Goal: Information Seeking & Learning: Learn about a topic

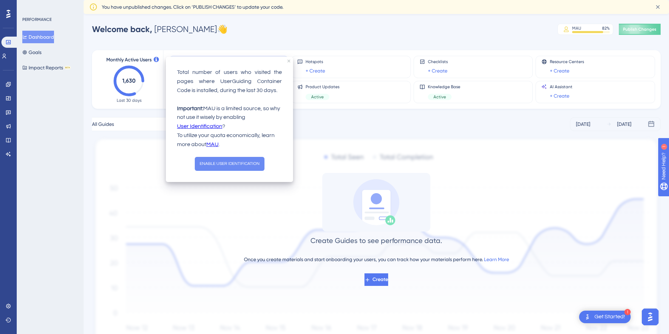
click at [238, 164] on button "ENABLE USER IDENTIFICATION" at bounding box center [230, 164] width 70 height 14
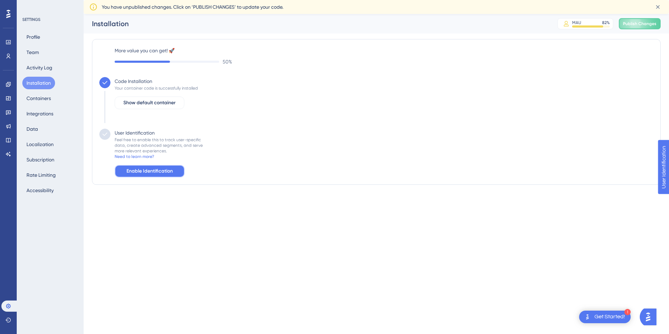
click at [171, 174] on span "Enable Identification" at bounding box center [150, 171] width 46 height 8
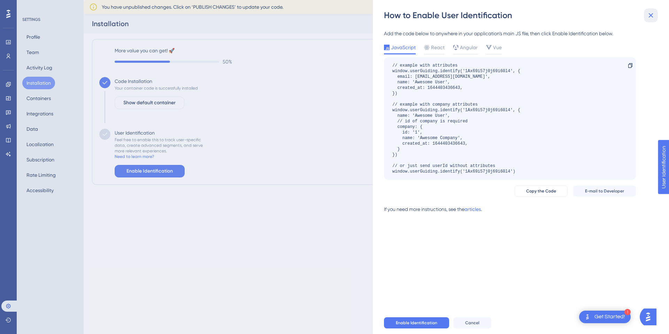
click at [651, 13] on icon at bounding box center [651, 15] width 8 height 8
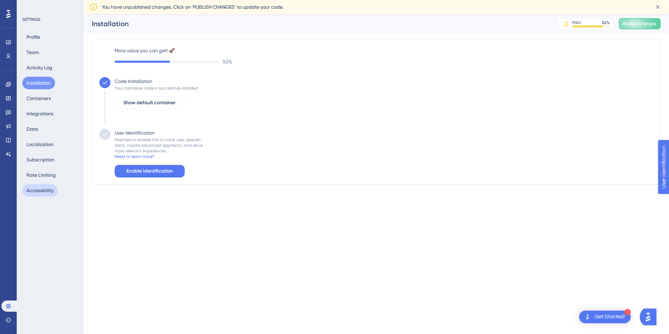
click at [40, 189] on button "Accessibility" at bounding box center [40, 190] width 36 height 13
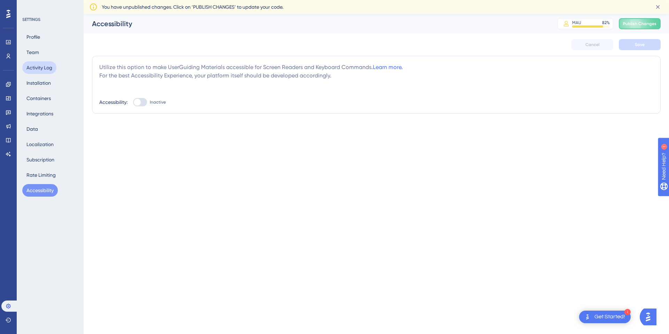
click at [43, 65] on button "Activity Log" at bounding box center [39, 67] width 34 height 13
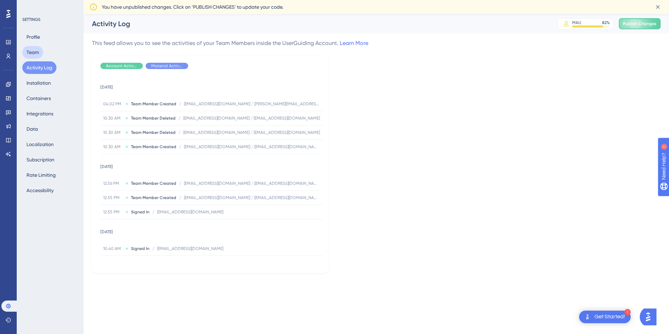
click at [35, 52] on button "Team" at bounding box center [32, 52] width 21 height 13
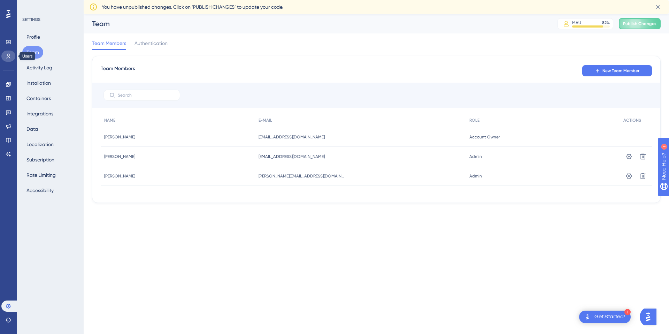
click at [7, 60] on link at bounding box center [8, 56] width 14 height 11
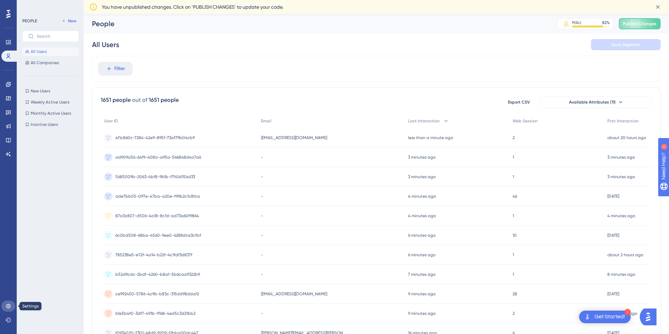
click at [9, 305] on icon at bounding box center [9, 306] width 6 height 6
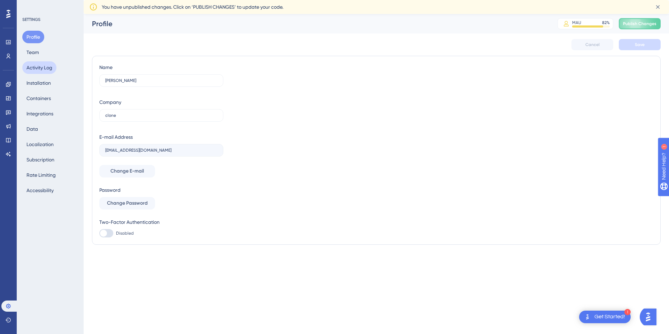
click at [37, 67] on button "Activity Log" at bounding box center [39, 67] width 34 height 13
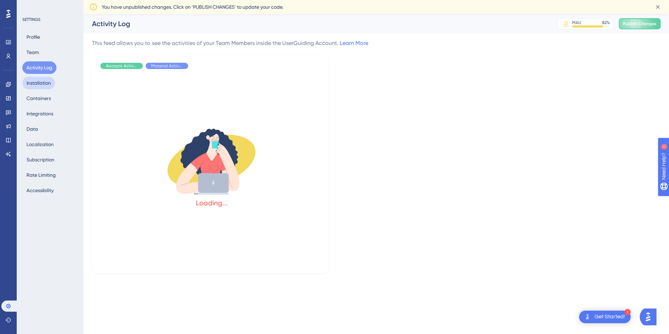
click at [40, 82] on button "Installation" at bounding box center [38, 83] width 33 height 13
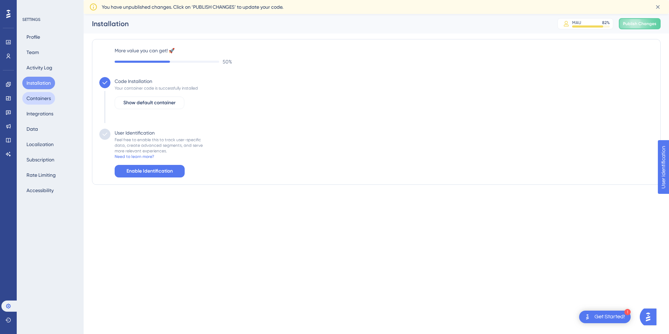
click at [43, 96] on button "Containers" at bounding box center [38, 98] width 33 height 13
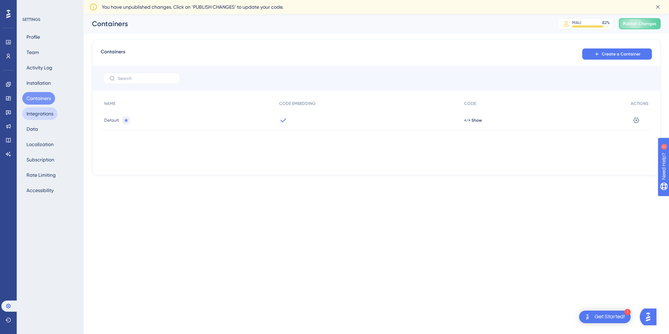
click at [38, 108] on button "Integrations" at bounding box center [39, 113] width 35 height 13
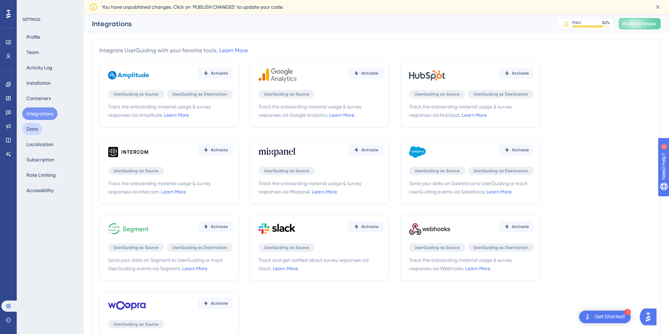
click at [36, 127] on button "Data" at bounding box center [32, 129] width 20 height 13
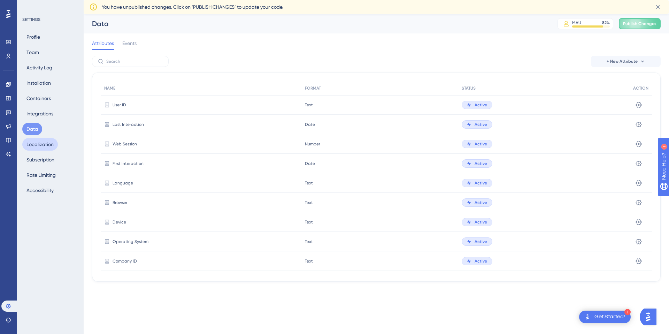
click at [38, 142] on button "Localization" at bounding box center [40, 144] width 36 height 13
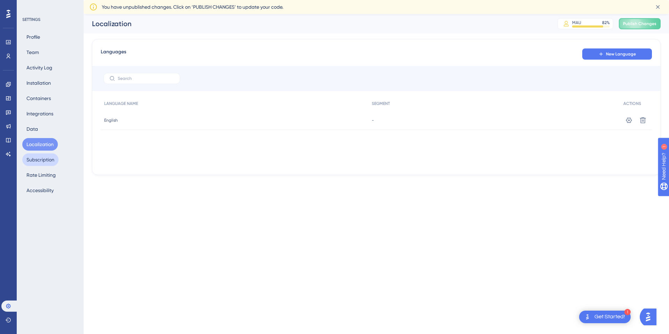
click at [41, 156] on button "Subscription" at bounding box center [40, 159] width 36 height 13
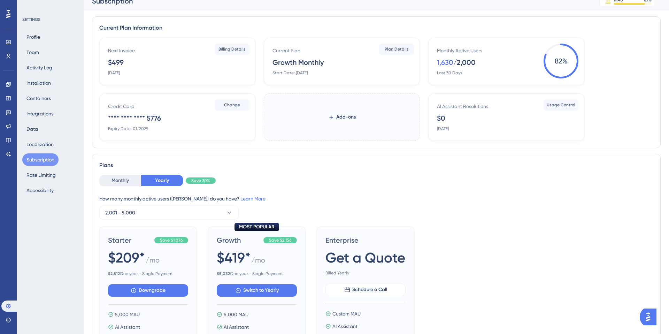
scroll to position [10, 0]
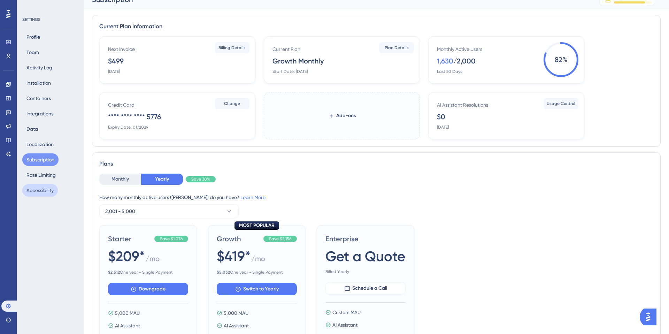
click at [44, 192] on button "Accessibility" at bounding box center [40, 190] width 36 height 13
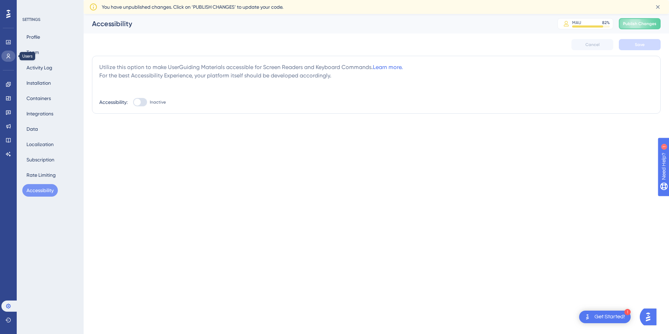
click at [11, 53] on link at bounding box center [8, 56] width 14 height 11
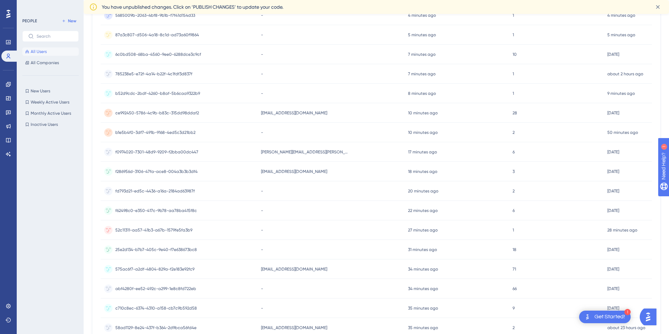
scroll to position [241, 0]
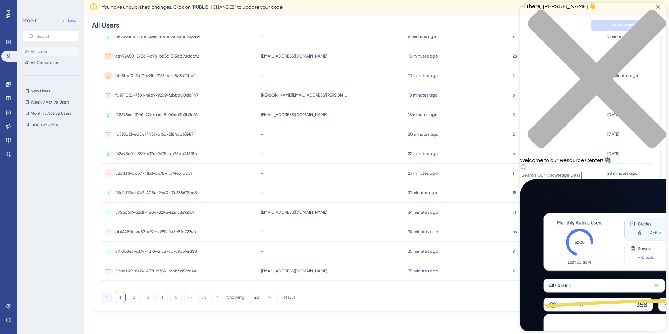
click at [575, 163] on div "Resource Center Header" at bounding box center [593, 170] width 146 height 15
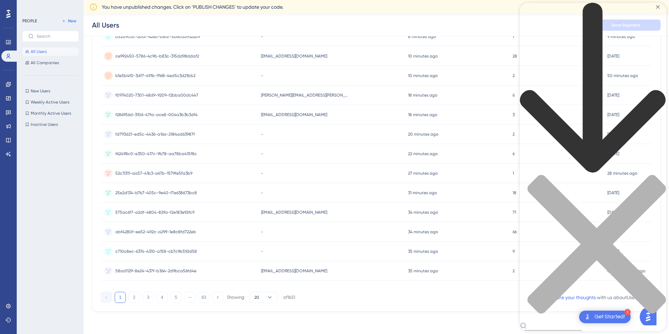
click at [569, 330] on input "blacklist" at bounding box center [551, 333] width 62 height 7
click at [569, 330] on input "uses" at bounding box center [551, 333] width 62 height 7
type input "users"
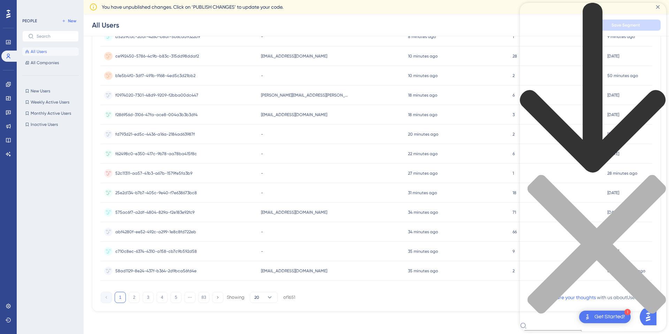
scroll to position [330, 0]
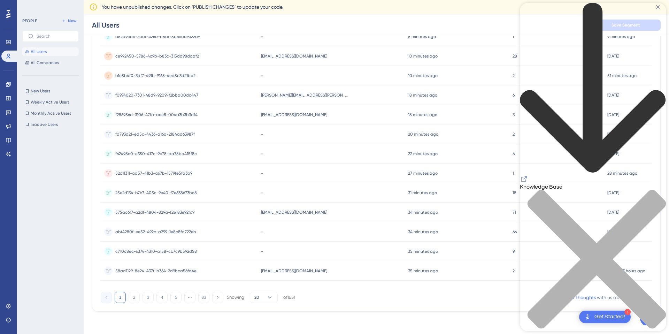
click at [46, 50] on button "All Users" at bounding box center [50, 51] width 56 height 8
click at [8, 300] on div "Performance Users Engagement Widgets Feedback Product Updates Knowledge Base AI…" at bounding box center [8, 167] width 17 height 334
click at [9, 305] on icon at bounding box center [9, 306] width 6 height 6
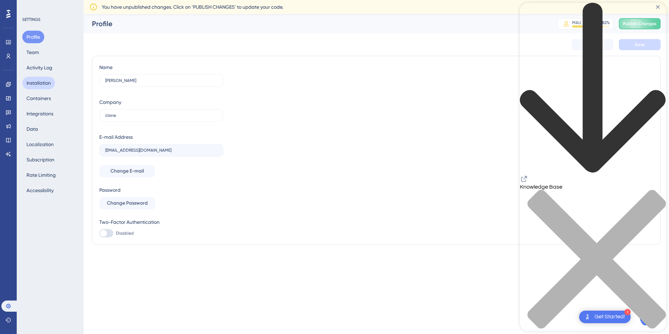
click at [45, 84] on button "Installation" at bounding box center [38, 83] width 33 height 13
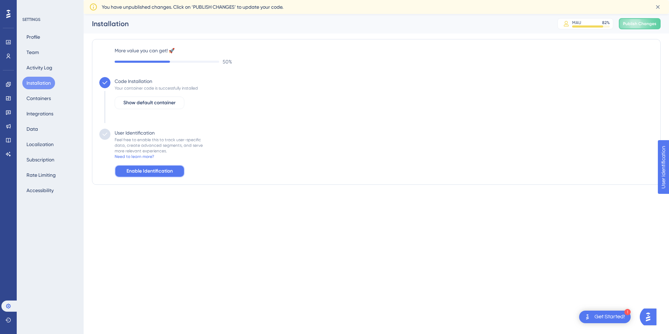
click at [147, 169] on span "Enable Identification" at bounding box center [150, 171] width 46 height 8
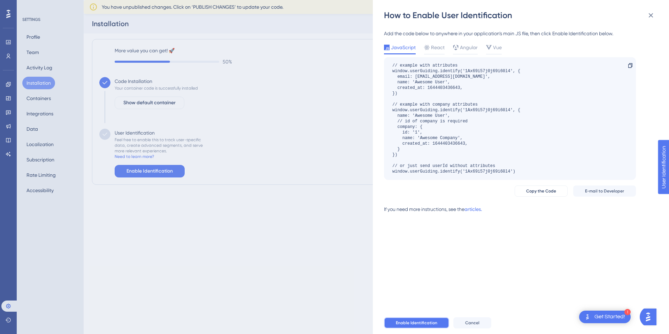
click at [427, 326] on button "Enable Identification" at bounding box center [416, 322] width 65 height 11
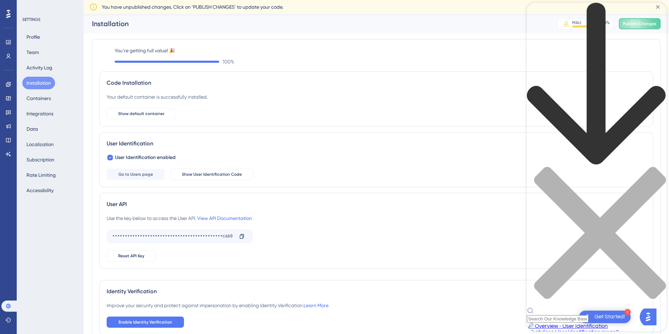
click at [606, 307] on div "Resource Center Header" at bounding box center [596, 314] width 139 height 15
type input "user"
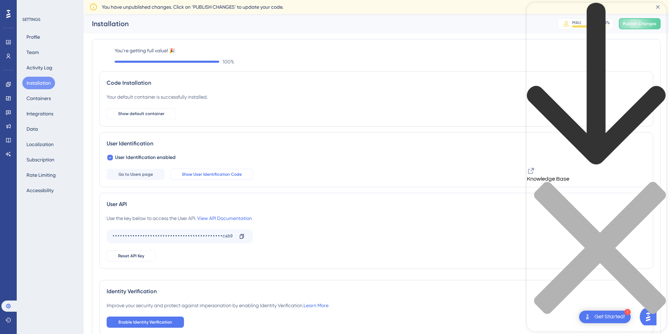
click at [234, 171] on button "Show User Identification Code" at bounding box center [211, 174] width 83 height 11
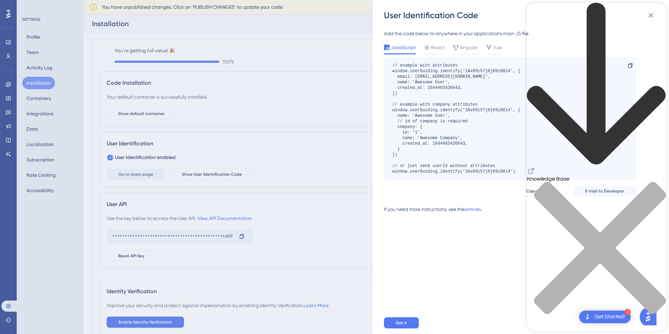
click at [658, 182] on div "close resource center" at bounding box center [596, 252] width 139 height 140
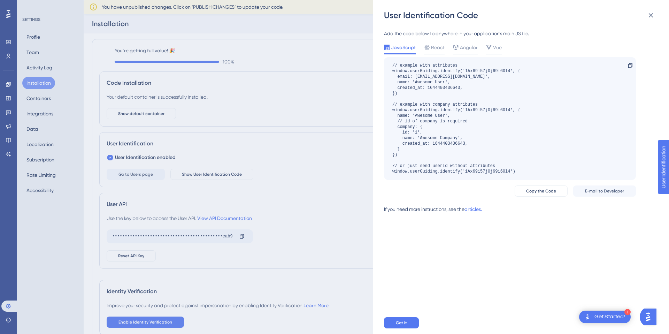
click at [523, 172] on div "// example with attributes window.userGuiding.identify('1Ax69i57j0j69i60l4', { …" at bounding box center [510, 118] width 252 height 123
click at [540, 190] on span "Copy the Code" at bounding box center [541, 191] width 30 height 6
click at [649, 16] on icon at bounding box center [651, 15] width 8 height 8
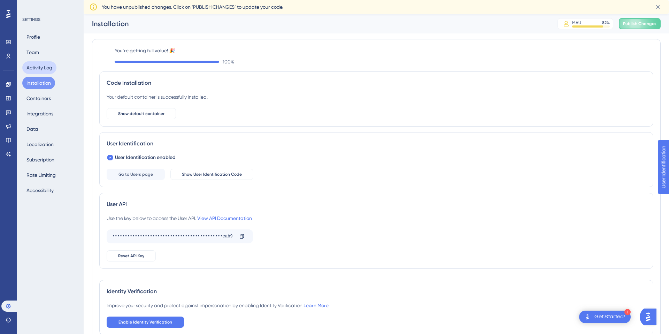
click at [37, 66] on button "Activity Log" at bounding box center [39, 67] width 34 height 13
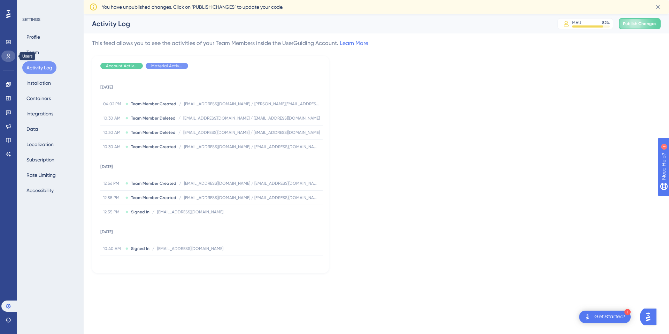
click at [6, 56] on icon at bounding box center [9, 56] width 6 height 6
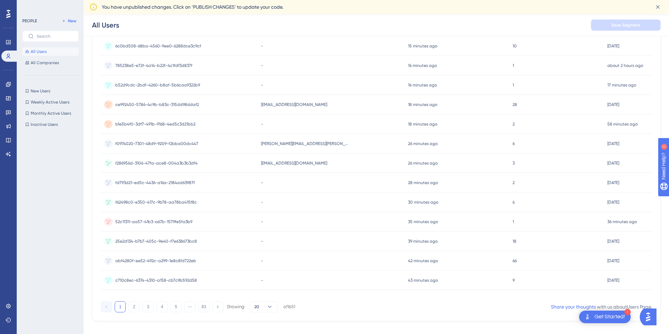
scroll to position [241, 0]
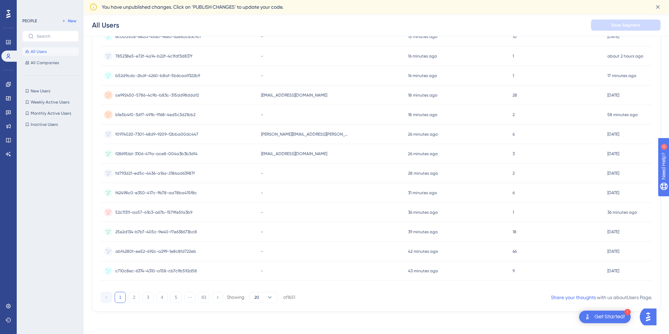
click at [161, 251] on span "abf4280f-ee52-492c-a299-1e8c8fd722eb" at bounding box center [155, 252] width 81 height 6
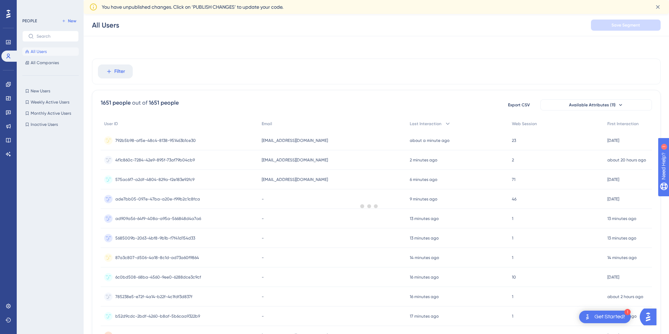
scroll to position [238, 0]
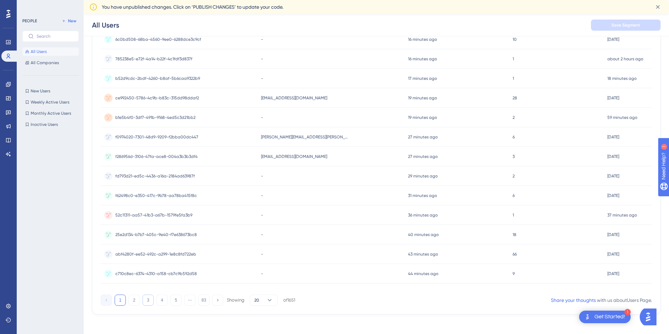
click at [147, 297] on button "3" at bounding box center [148, 300] width 11 height 11
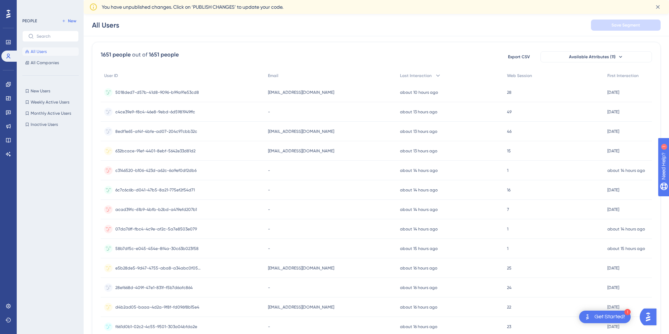
scroll to position [0, 0]
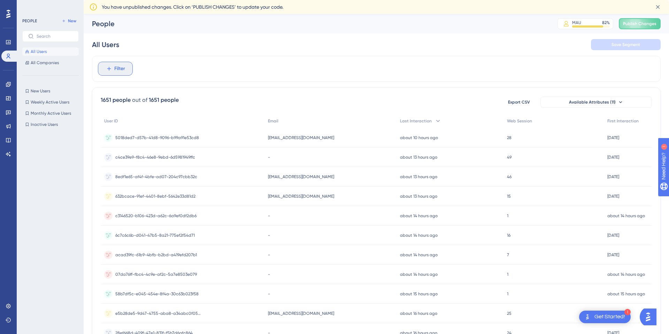
click at [114, 68] on span "Filter" at bounding box center [119, 68] width 11 height 8
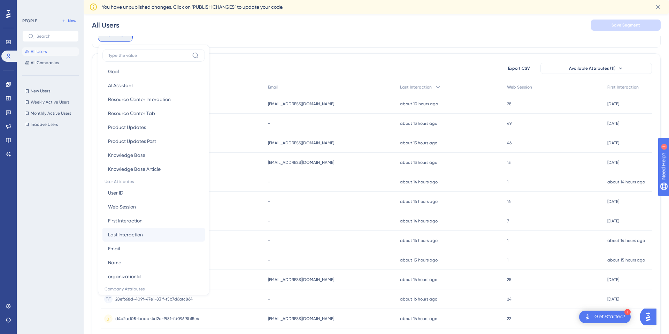
scroll to position [207, 0]
click at [142, 243] on button "Email Email" at bounding box center [153, 248] width 102 height 14
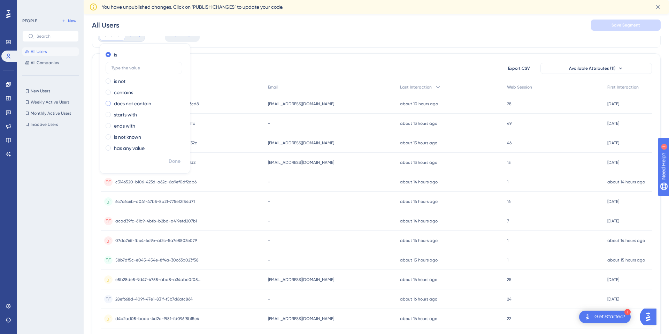
click at [109, 103] on span at bounding box center [108, 103] width 5 height 5
click at [113, 102] on input "radio" at bounding box center [113, 102] width 0 height 0
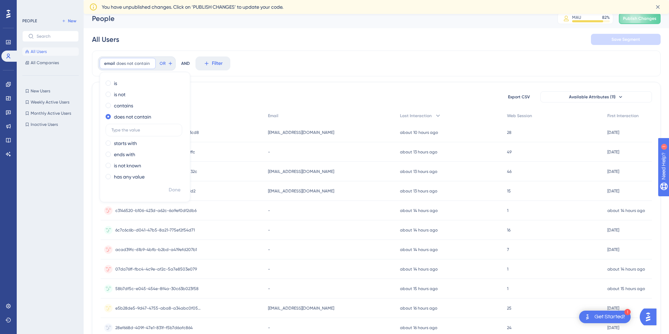
scroll to position [0, 0]
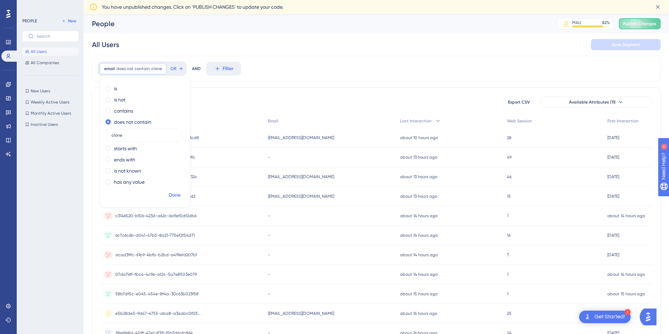
type input "clone"
click at [171, 194] on span "Done" at bounding box center [175, 195] width 12 height 8
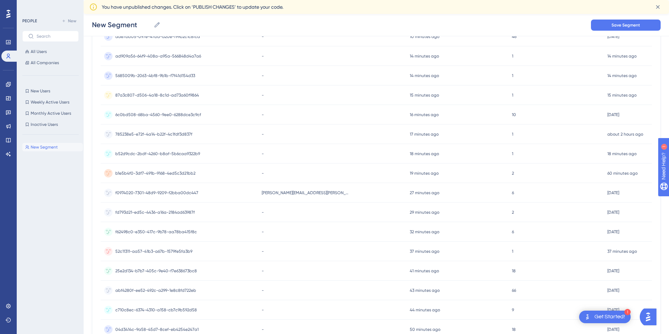
scroll to position [9, 0]
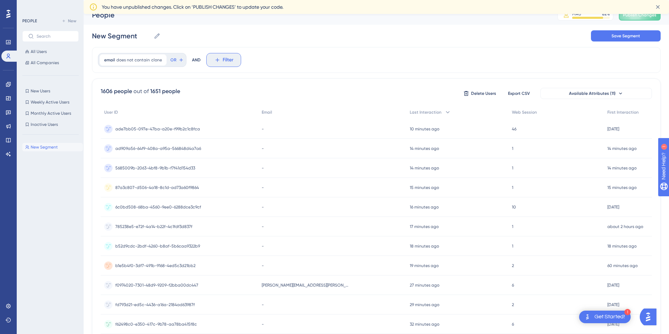
click at [224, 60] on span "Filter" at bounding box center [228, 60] width 11 height 8
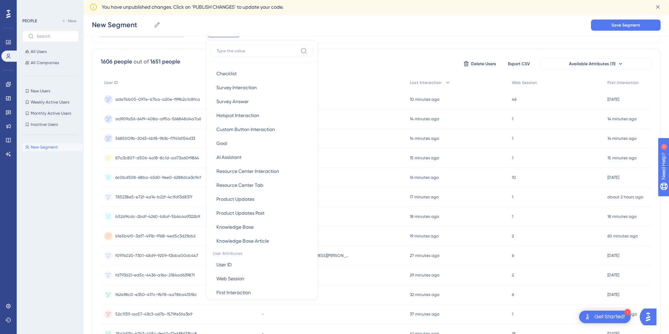
scroll to position [260, 0]
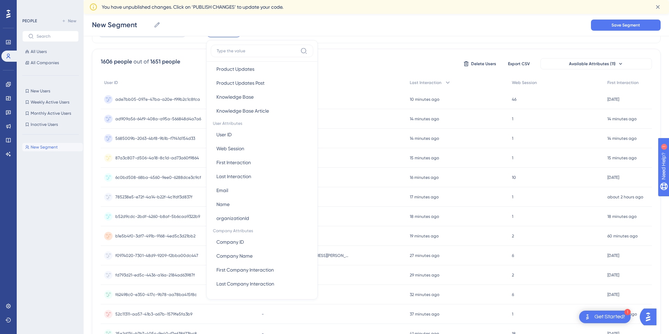
click at [355, 46] on div "email does not contain clone clone Remove OR AND Filter Browser Attributes Lang…" at bounding box center [376, 264] width 569 height 494
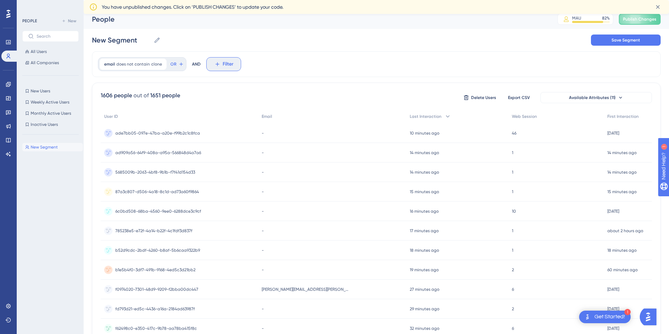
click at [227, 65] on span "Filter" at bounding box center [228, 64] width 11 height 8
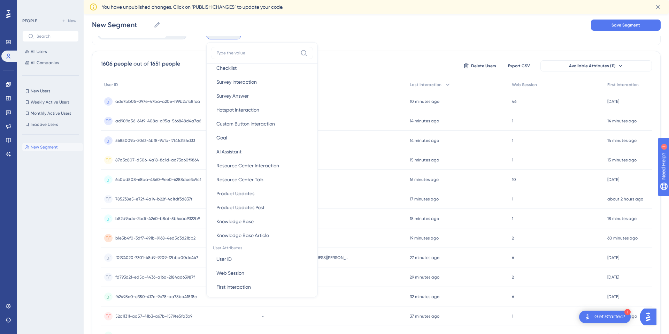
scroll to position [265, 0]
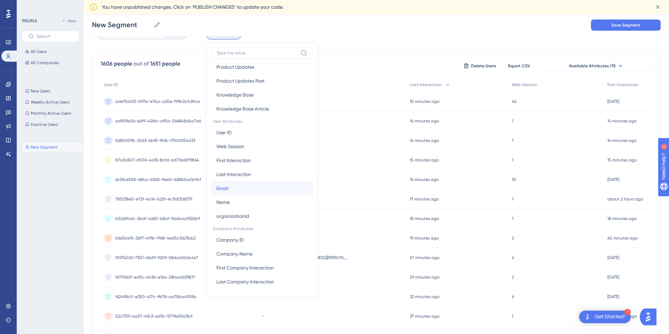
click at [266, 193] on button "Email Email" at bounding box center [262, 188] width 102 height 14
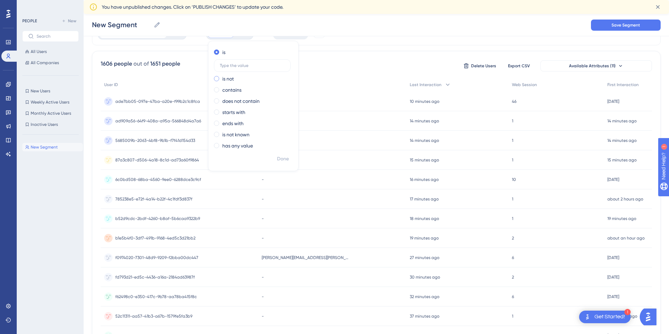
click at [216, 80] on span at bounding box center [216, 78] width 5 height 5
click at [221, 77] on input "radio" at bounding box center [221, 77] width 0 height 0
type input "-"
click at [279, 158] on span "Done" at bounding box center [283, 159] width 12 height 8
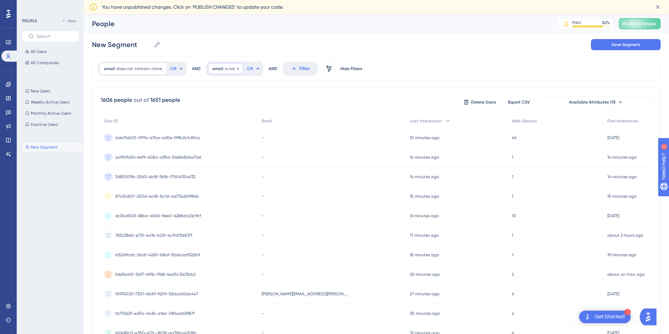
click at [230, 70] on span "is not" at bounding box center [230, 69] width 10 height 6
click at [392, 87] on div "1606 people out of 1651 people Delete Users Export CSV Available Attributes (11…" at bounding box center [376, 318] width 569 height 462
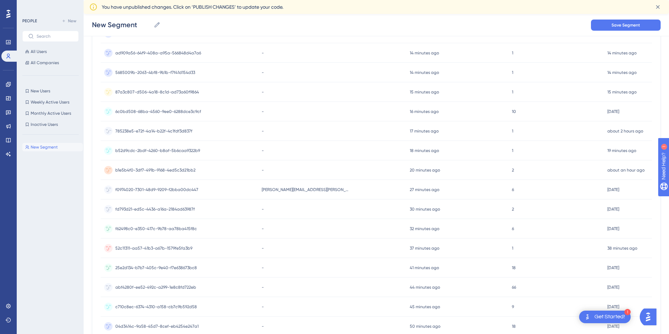
scroll to position [241, 0]
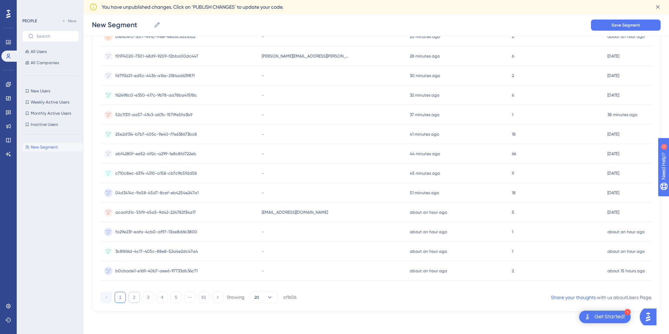
click at [134, 297] on button "2" at bounding box center [134, 297] width 11 height 11
click at [133, 297] on div at bounding box center [370, 206] width 600 height 284
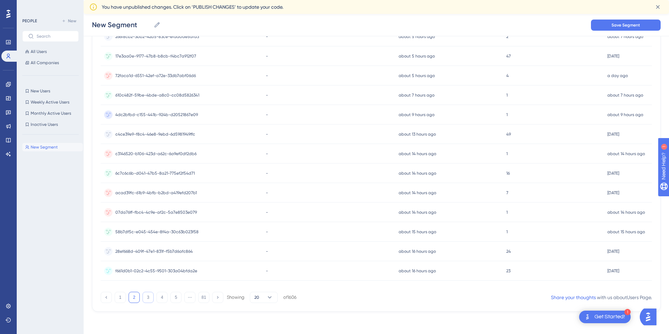
click at [146, 295] on button "3" at bounding box center [148, 297] width 11 height 11
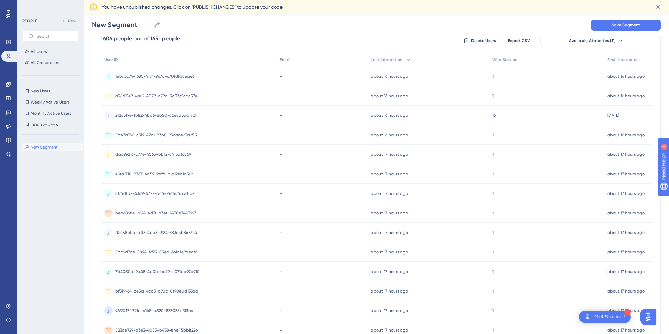
scroll to position [0, 0]
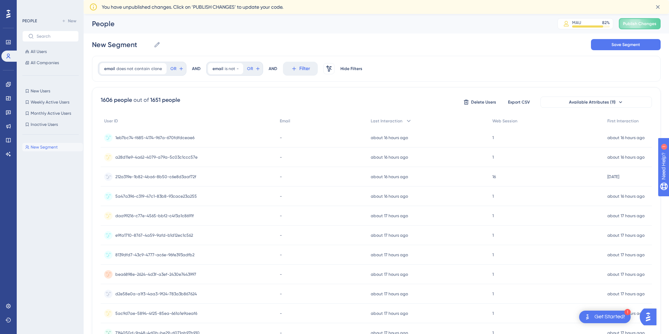
click at [181, 175] on span "212a319e-1b82-4ba6-8b50-c6e8d3aaf72f" at bounding box center [155, 177] width 81 height 6
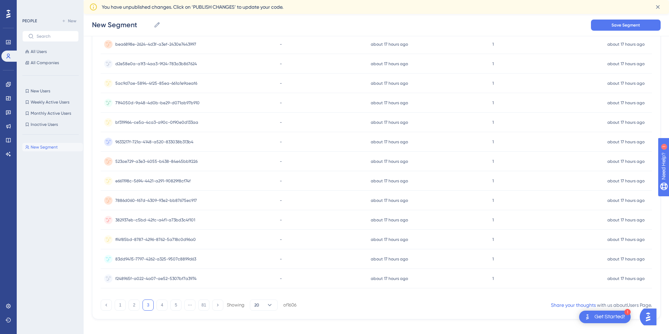
scroll to position [235, 0]
click at [163, 304] on button "4" at bounding box center [162, 303] width 11 height 11
click at [174, 304] on button "5" at bounding box center [175, 303] width 11 height 11
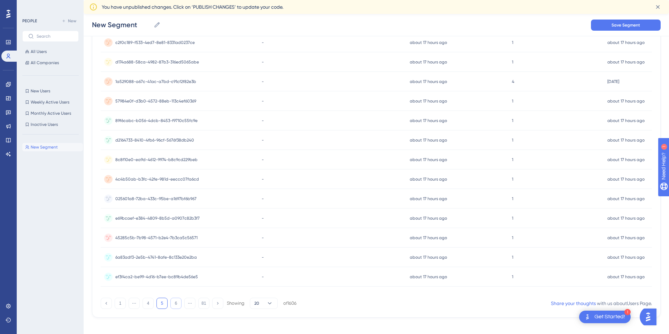
click at [179, 303] on button "6" at bounding box center [175, 303] width 11 height 11
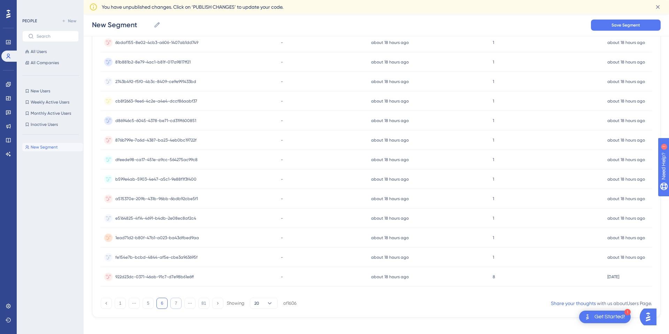
click at [177, 304] on button "7" at bounding box center [175, 303] width 11 height 11
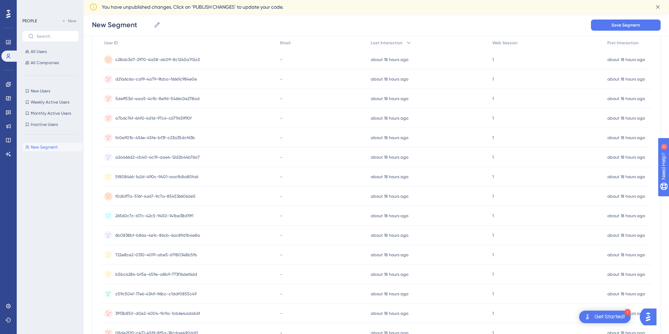
scroll to position [14, 0]
